Goal: Use online tool/utility: Utilize a website feature to perform a specific function

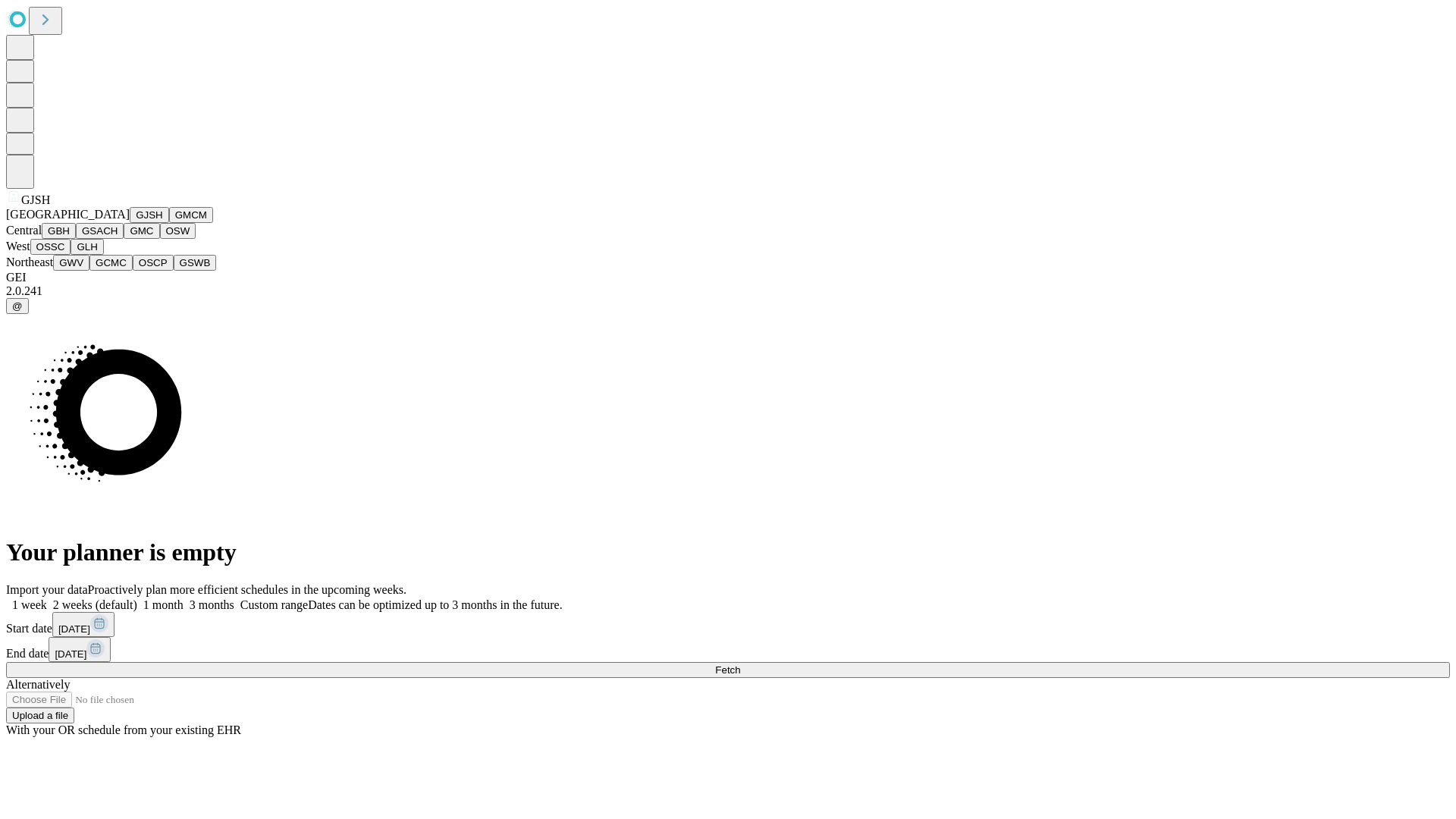
click at [130, 223] on button "GJSH" at bounding box center [150, 214] width 39 height 16
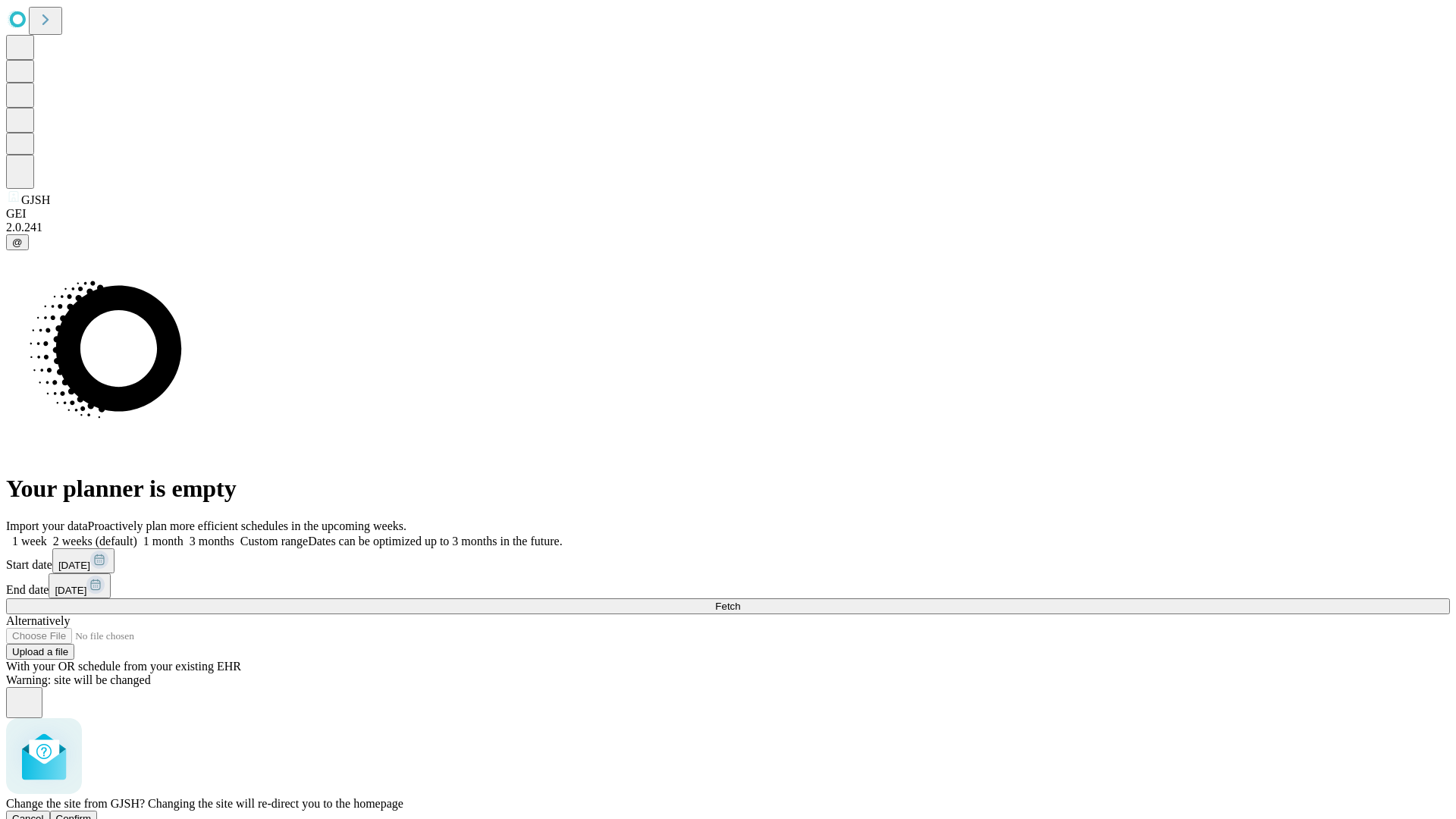
click at [92, 813] on span "Confirm" at bounding box center [74, 819] width 36 height 11
click at [183, 534] on label "1 month" at bounding box center [160, 541] width 46 height 13
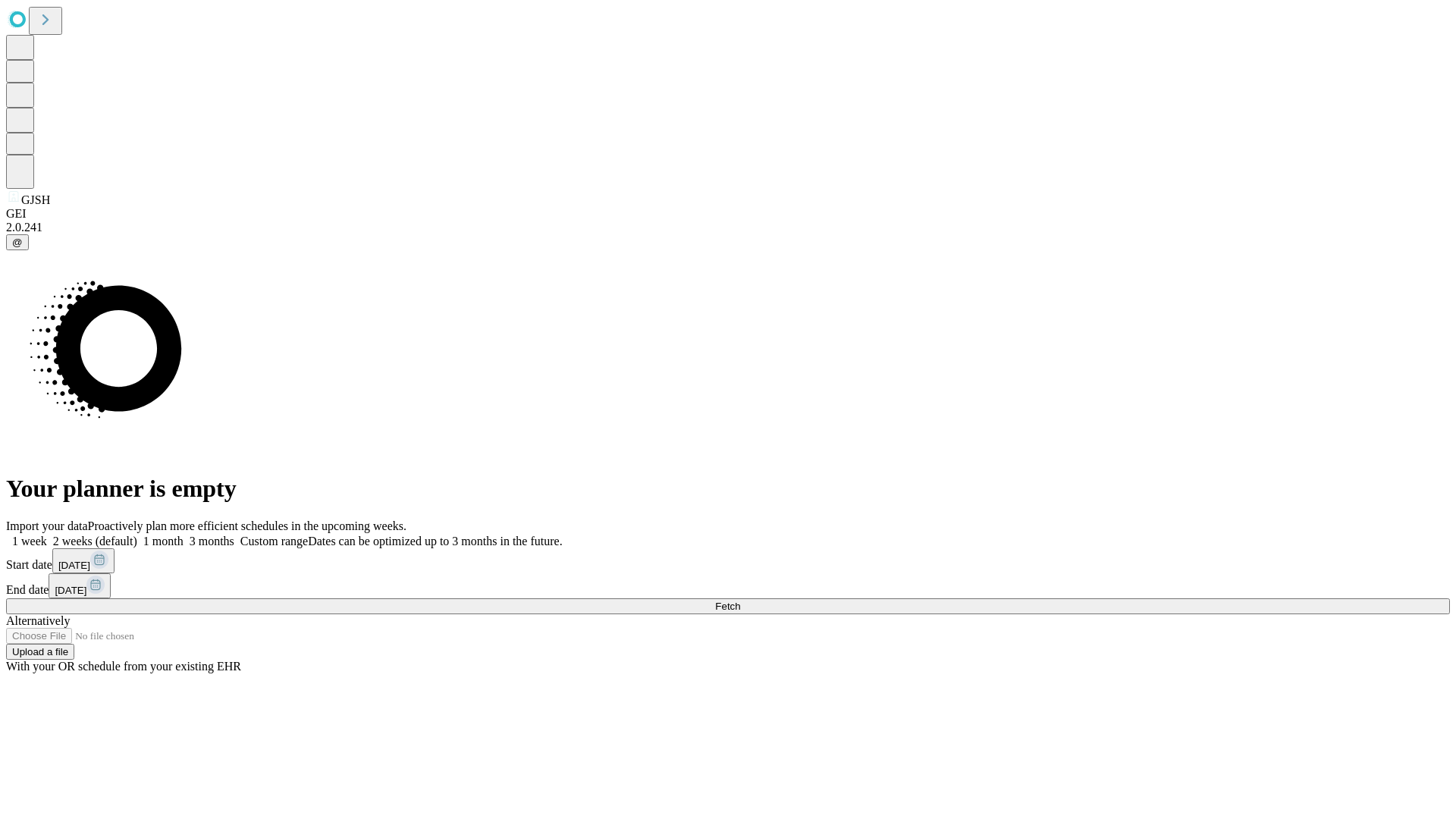
click at [740, 601] on span "Fetch" at bounding box center [727, 607] width 25 height 11
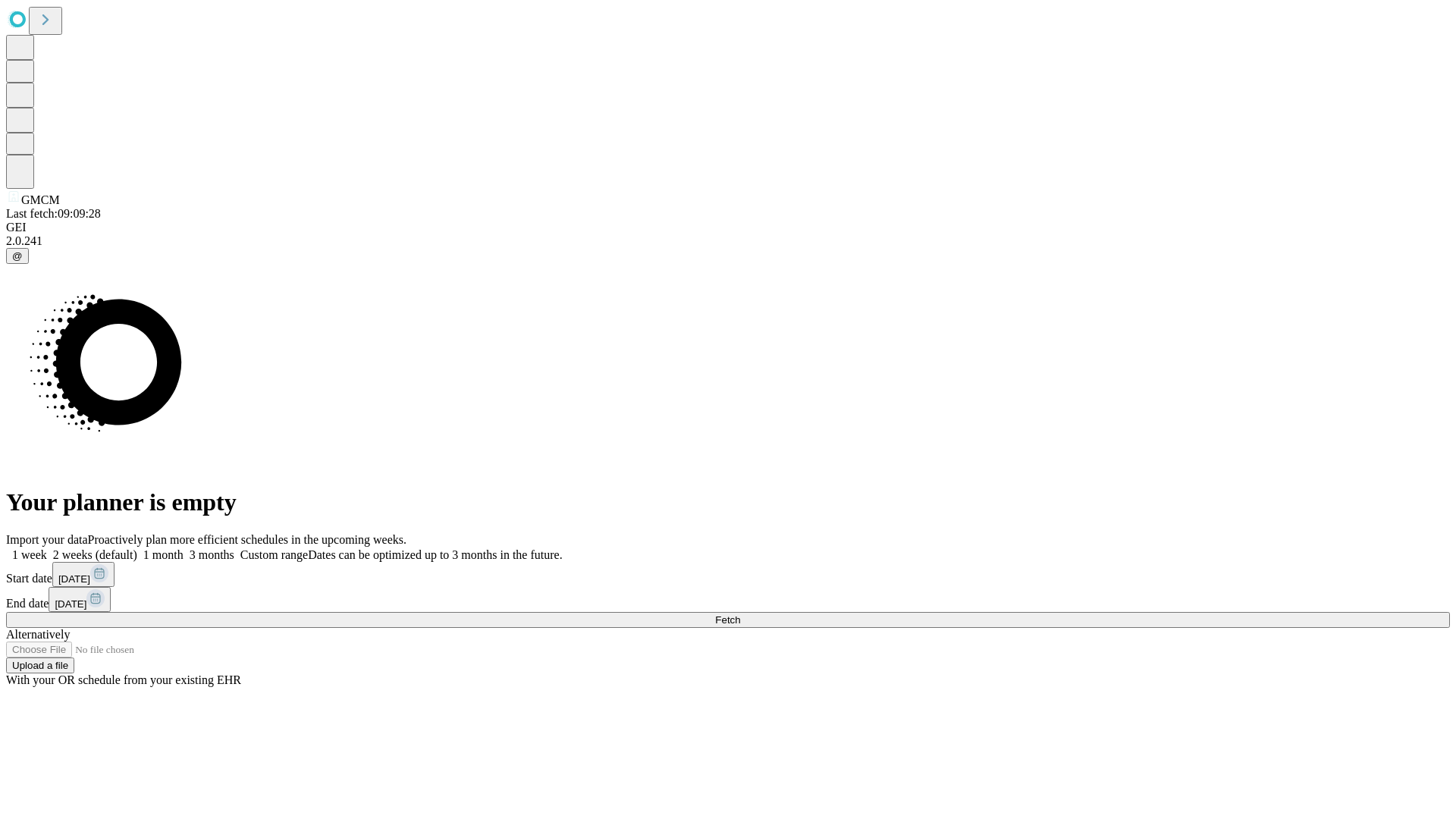
click at [183, 548] on label "1 month" at bounding box center [160, 555] width 46 height 13
click at [740, 615] on span "Fetch" at bounding box center [727, 621] width 25 height 11
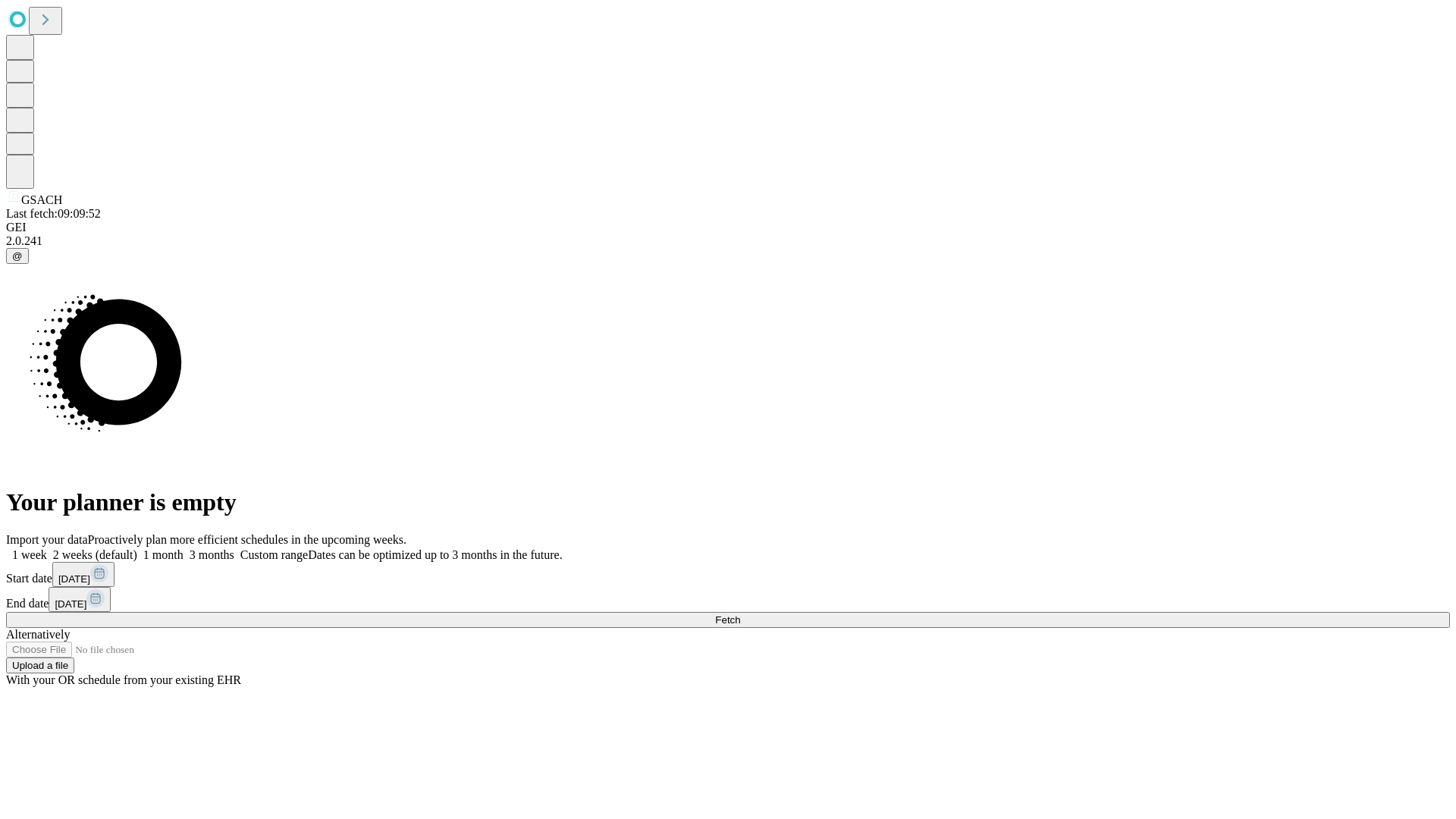
click at [740, 615] on span "Fetch" at bounding box center [727, 621] width 25 height 11
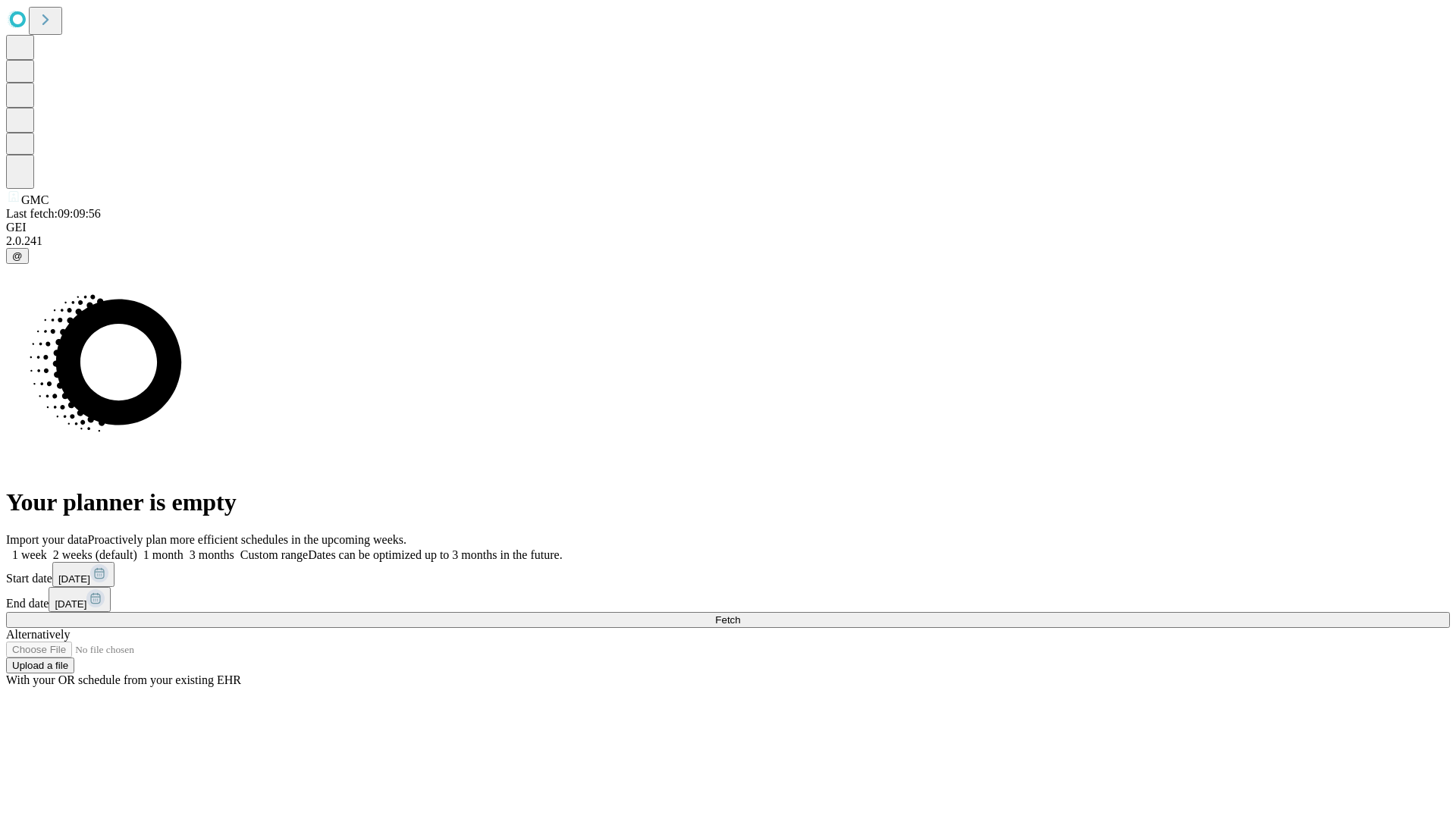
click at [183, 548] on label "1 month" at bounding box center [160, 555] width 46 height 13
click at [740, 615] on span "Fetch" at bounding box center [727, 621] width 25 height 11
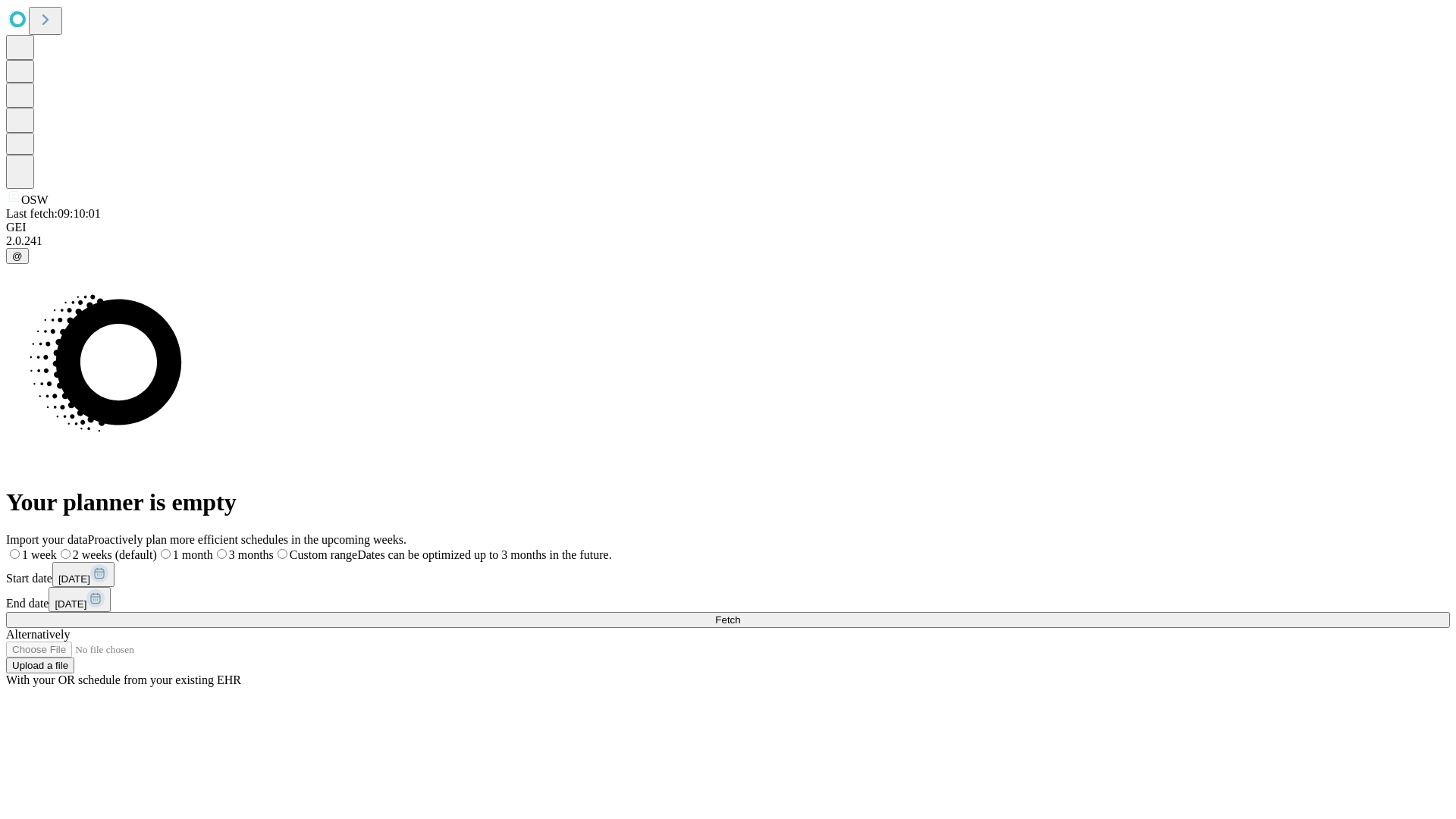
click at [213, 548] on label "1 month" at bounding box center [185, 555] width 56 height 13
click at [740, 615] on span "Fetch" at bounding box center [727, 621] width 25 height 11
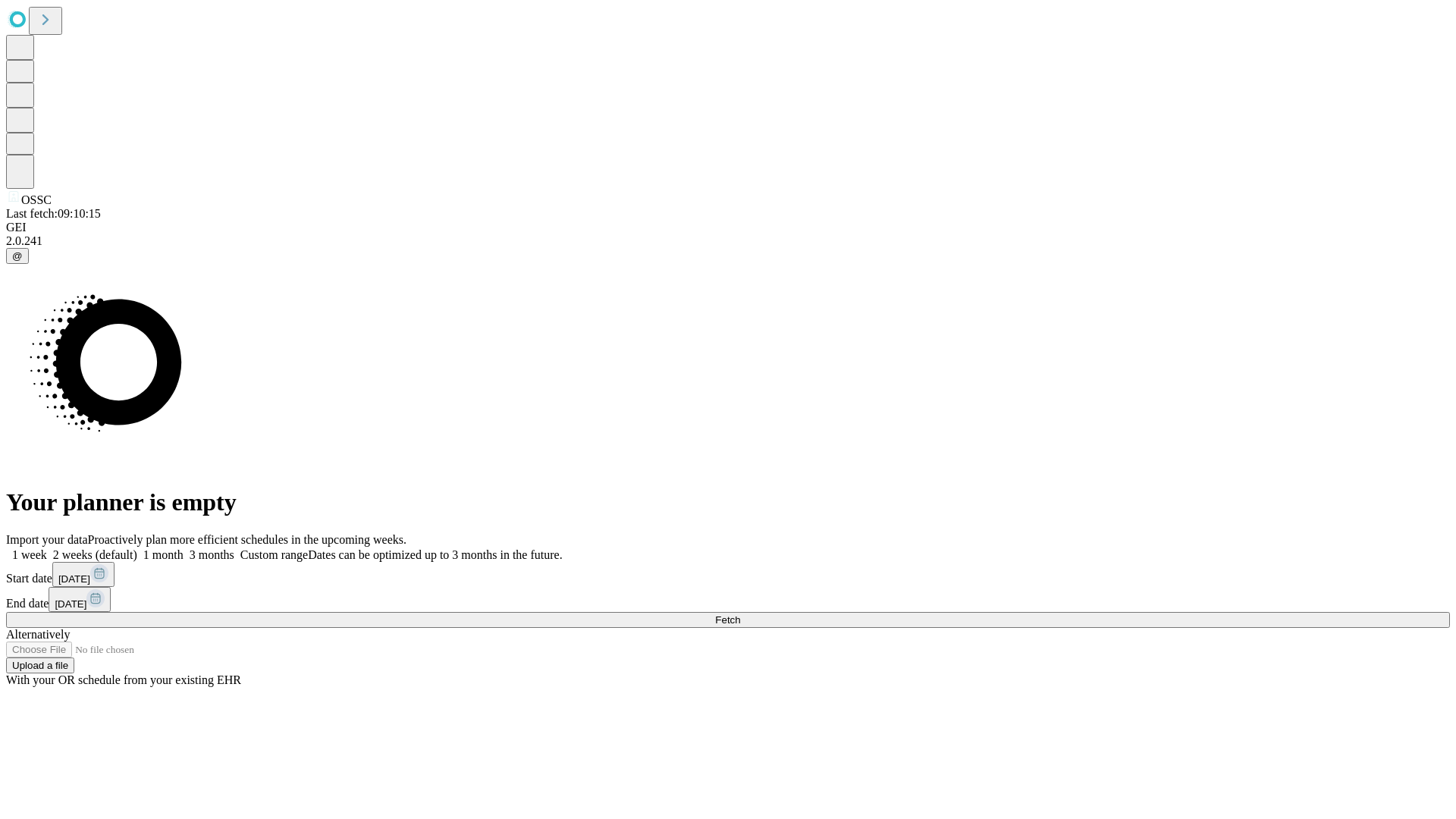
click at [183, 548] on label "1 month" at bounding box center [160, 555] width 46 height 13
click at [740, 615] on span "Fetch" at bounding box center [727, 621] width 25 height 11
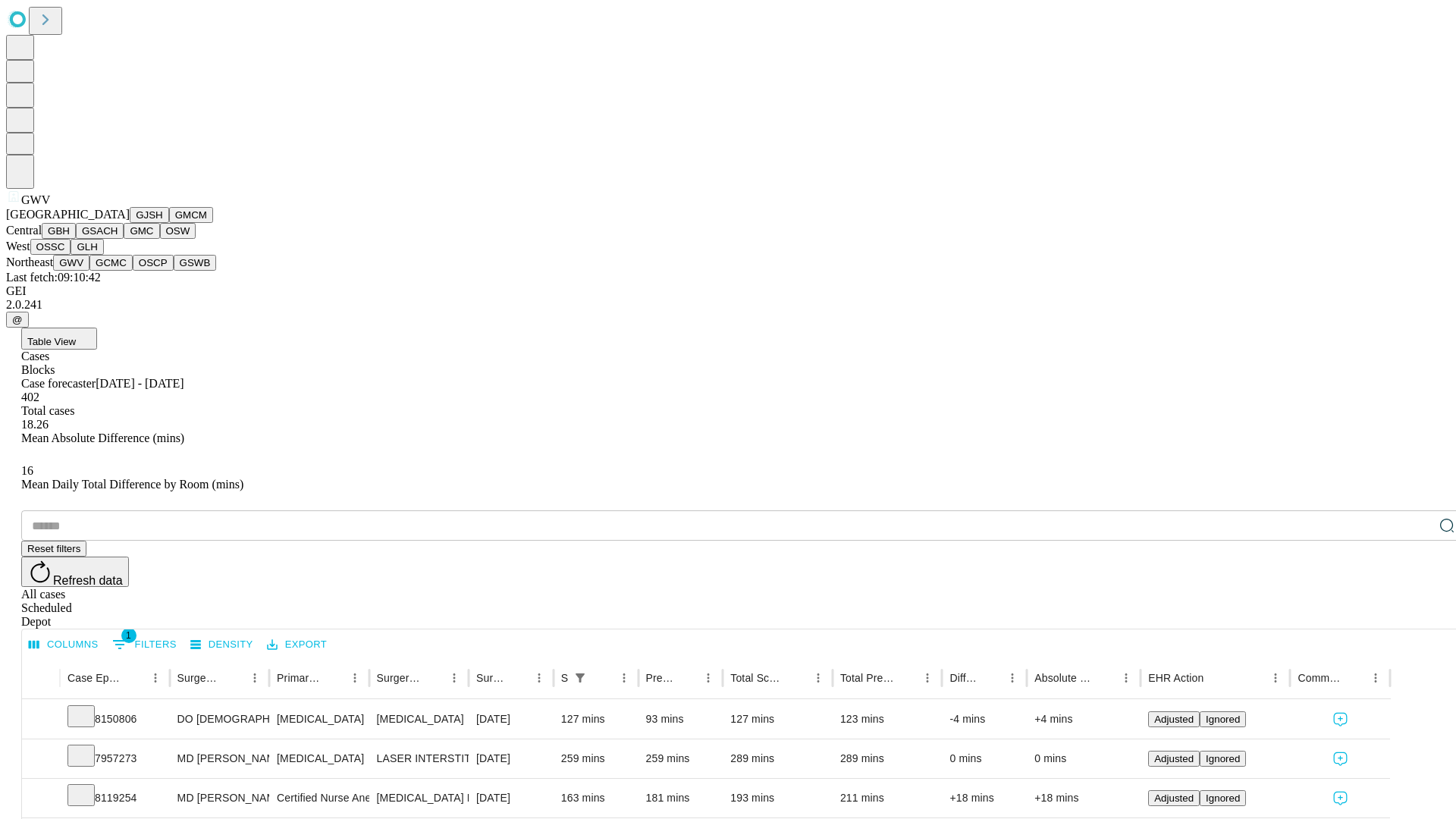
click at [118, 271] on button "GCMC" at bounding box center [111, 262] width 43 height 16
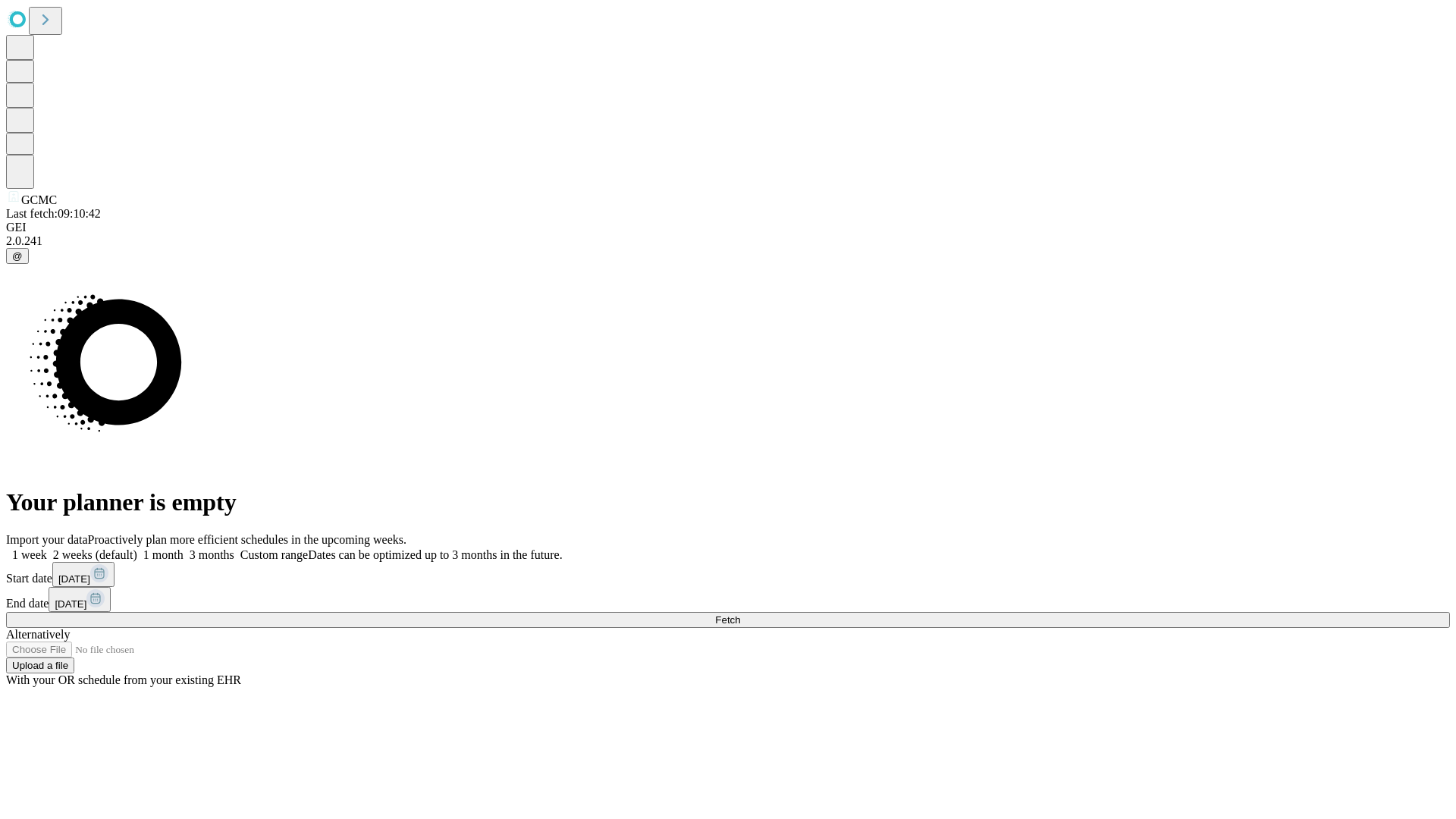
click at [183, 548] on label "1 month" at bounding box center [160, 555] width 46 height 13
click at [740, 615] on span "Fetch" at bounding box center [727, 621] width 25 height 11
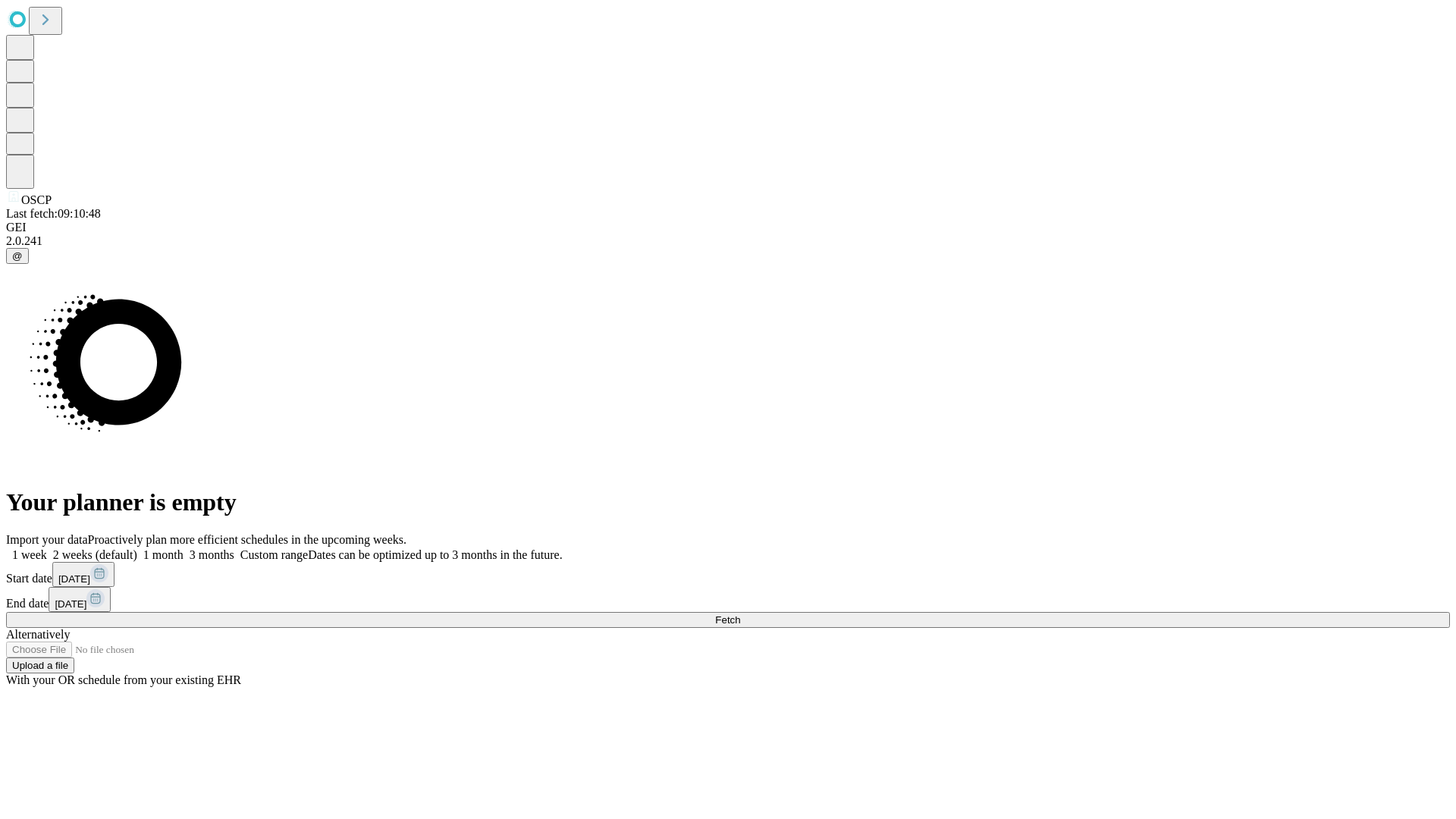
click at [183, 548] on label "1 month" at bounding box center [160, 555] width 46 height 13
click at [740, 615] on span "Fetch" at bounding box center [727, 621] width 25 height 11
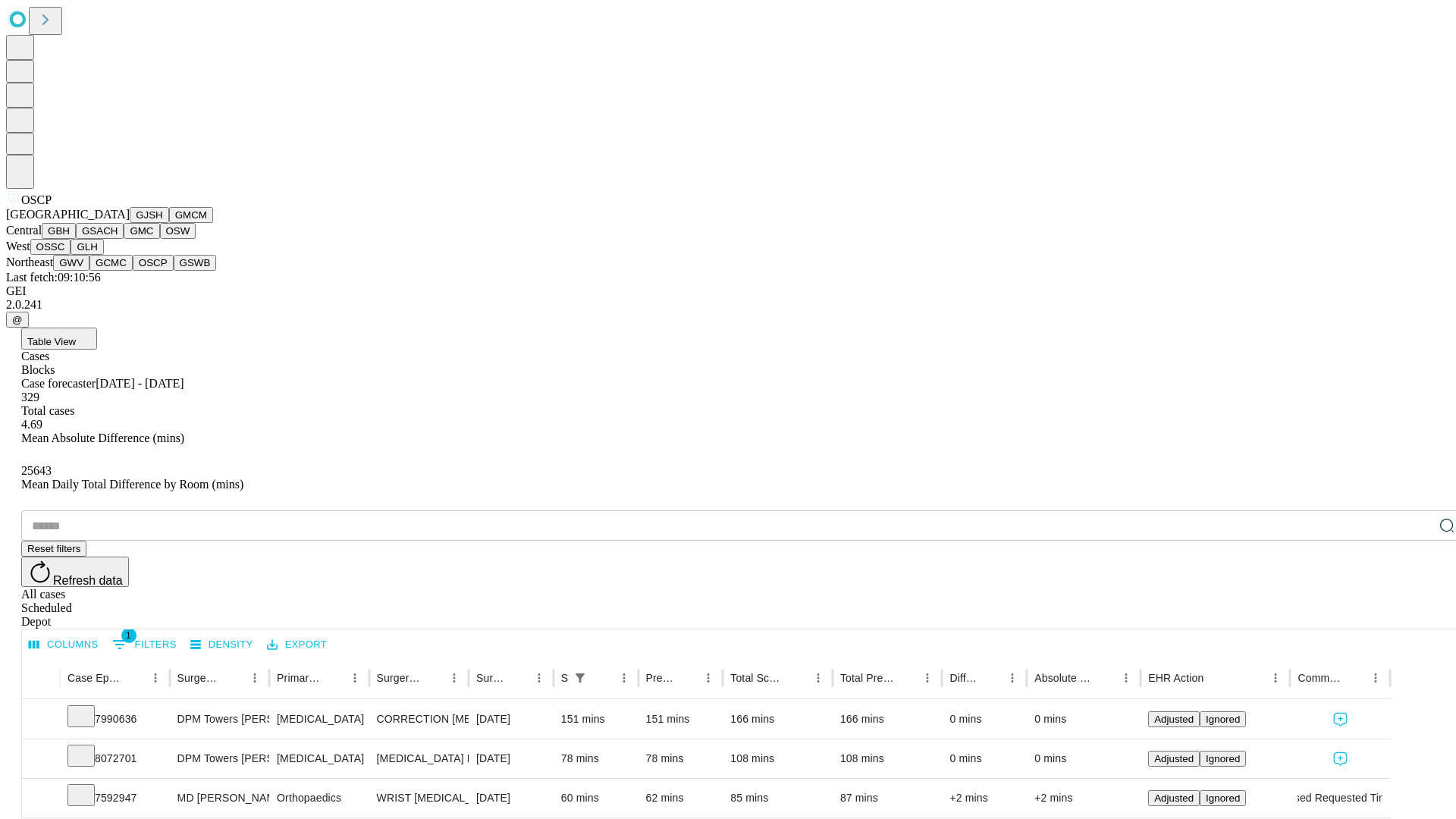
click at [174, 271] on button "GSWB" at bounding box center [196, 262] width 43 height 16
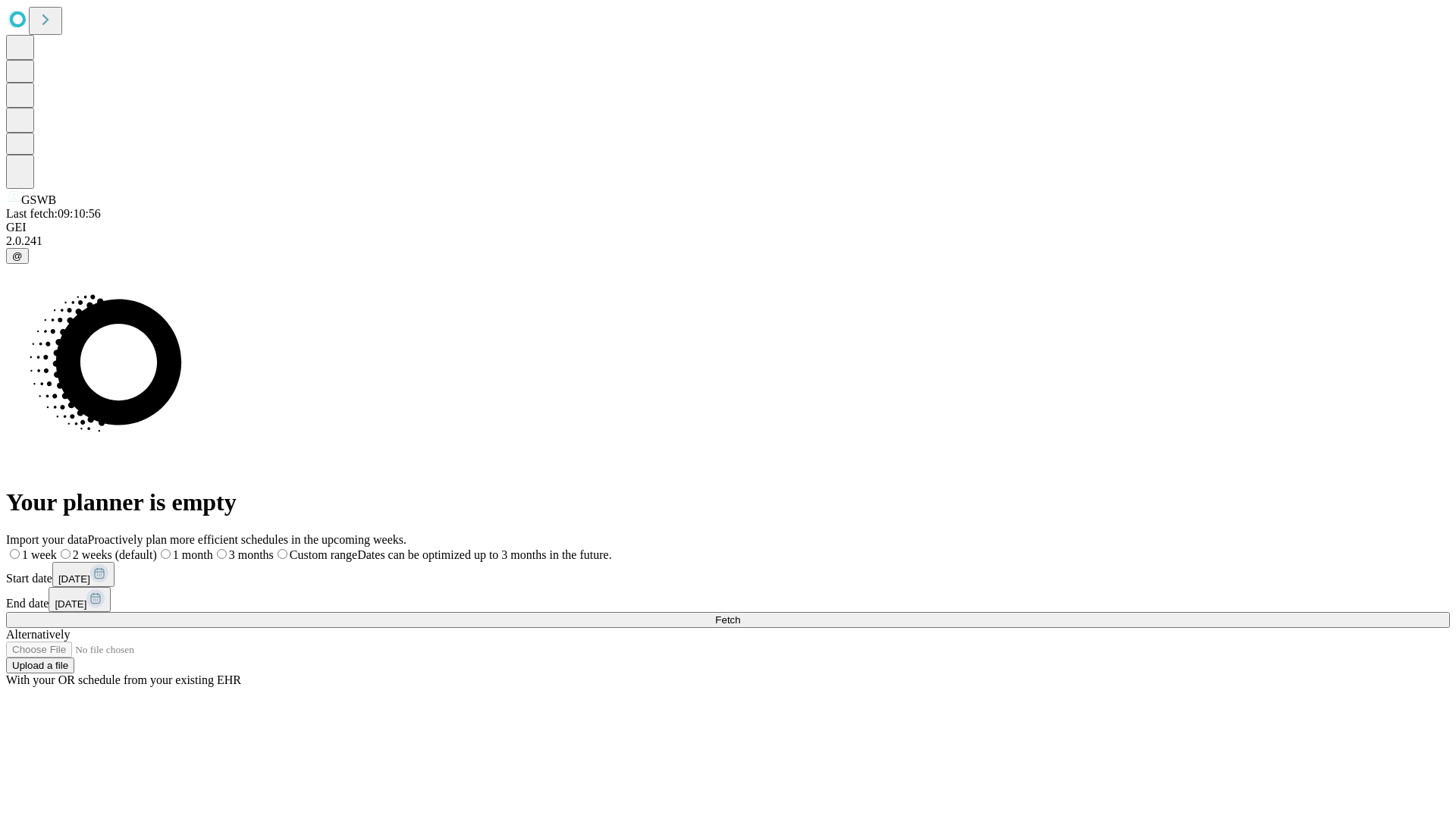
click at [213, 548] on label "1 month" at bounding box center [185, 555] width 56 height 13
click at [740, 615] on span "Fetch" at bounding box center [727, 621] width 25 height 11
